Goal: Navigation & Orientation: Find specific page/section

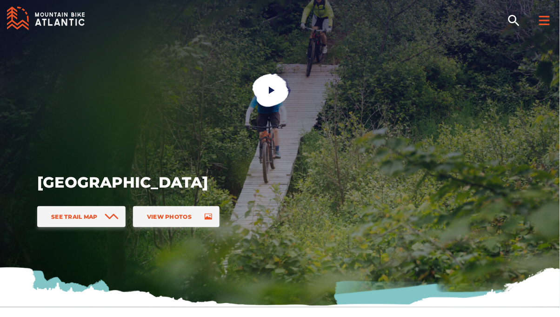
click at [546, 19] on icon at bounding box center [544, 20] width 11 height 9
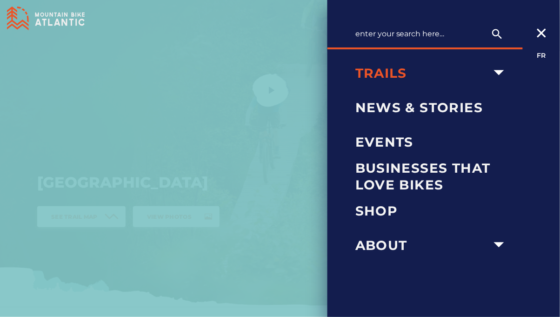
click at [370, 80] on span "Trails" at bounding box center [421, 73] width 133 height 17
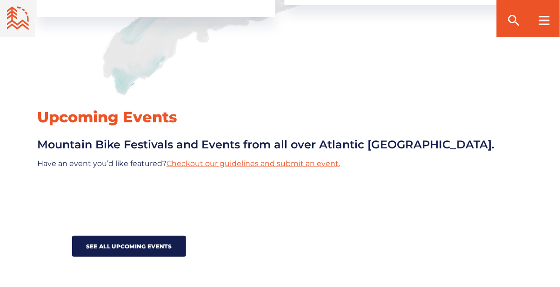
scroll to position [776, 0]
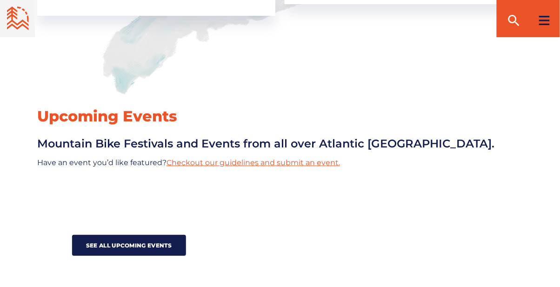
click at [543, 30] on div at bounding box center [544, 18] width 32 height 37
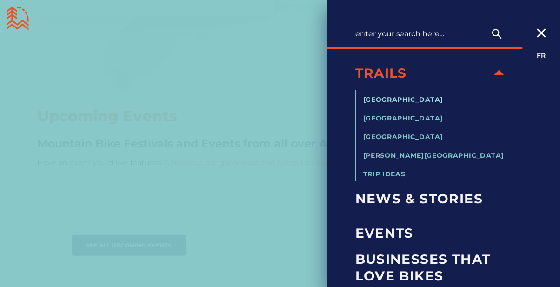
click at [383, 99] on span "[GEOGRAPHIC_DATA]" at bounding box center [403, 99] width 80 height 8
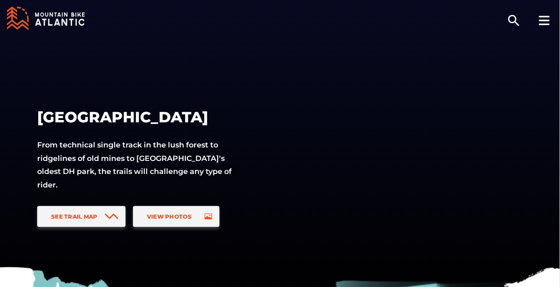
click at [22, 223] on div "[GEOGRAPHIC_DATA] From technical single track in the lush forest to ridgelines …" at bounding box center [280, 153] width 560 height 307
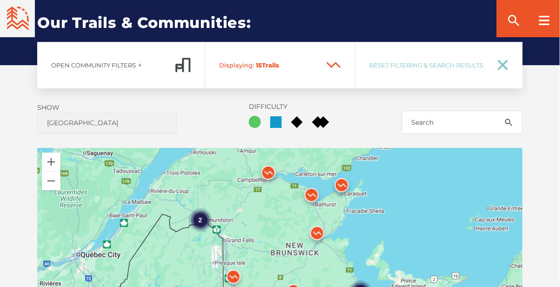
scroll to position [631, 0]
